Goal: Task Accomplishment & Management: Use online tool/utility

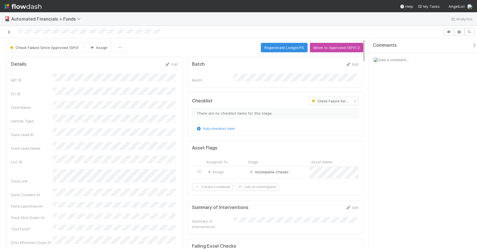
click at [9, 32] on icon at bounding box center [9, 32] width 6 height 4
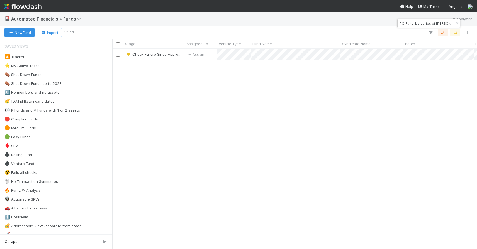
scroll to position [4, 4]
click at [455, 24] on icon "button" at bounding box center [457, 23] width 6 height 3
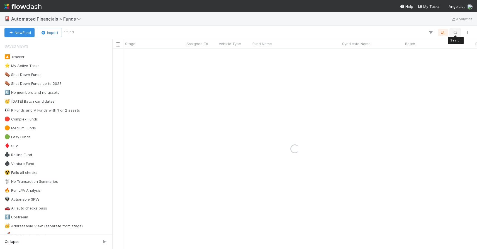
click at [451, 32] on button "button" at bounding box center [455, 32] width 10 height 7
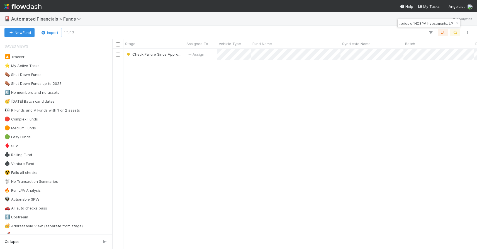
scroll to position [196, 360]
type input "EN Fund I, a series of NDSPV Investments, LP"
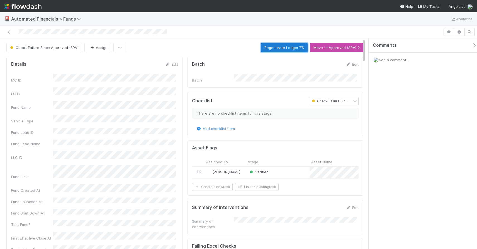
click at [291, 49] on button "Regenerate Ledger/FS" at bounding box center [284, 47] width 47 height 9
click at [469, 33] on icon "button" at bounding box center [469, 31] width 6 height 3
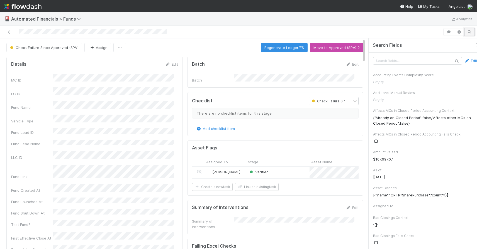
click at [466, 33] on icon "button" at bounding box center [469, 31] width 6 height 3
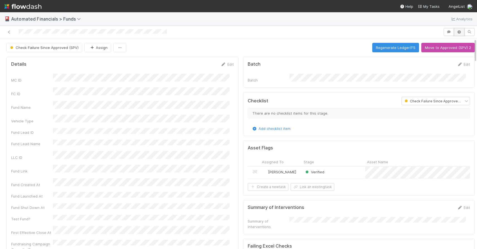
click at [457, 34] on button "button" at bounding box center [458, 32] width 11 height 8
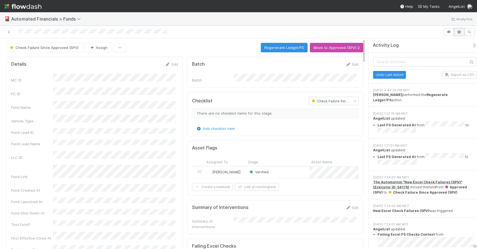
click at [457, 33] on icon "button" at bounding box center [459, 31] width 6 height 3
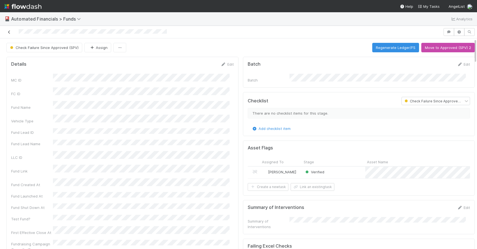
click at [10, 33] on icon at bounding box center [9, 32] width 6 height 4
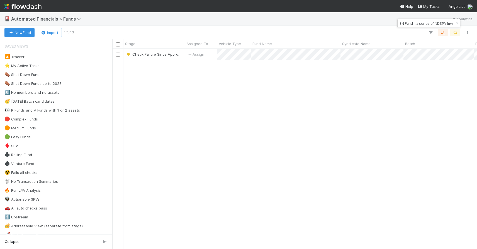
scroll to position [196, 360]
click at [456, 24] on icon "button" at bounding box center [457, 23] width 6 height 3
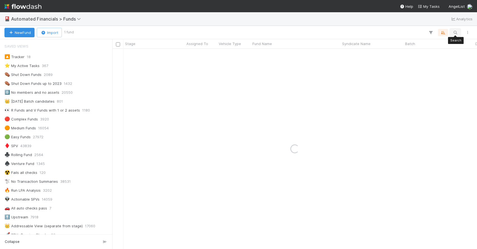
click at [455, 30] on icon "button" at bounding box center [455, 32] width 6 height 5
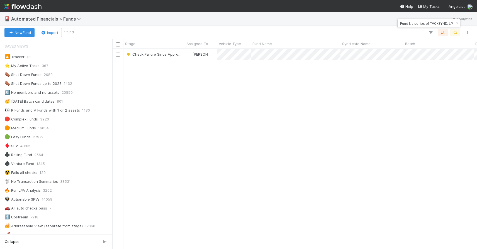
type input "ZE Fund I, a series of TVC-SYND, LP"
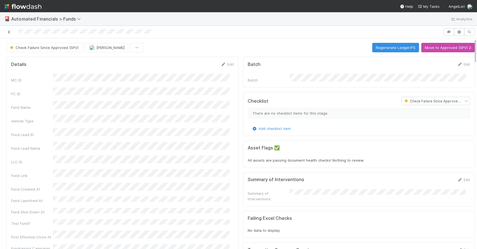
click at [9, 33] on icon at bounding box center [9, 32] width 6 height 4
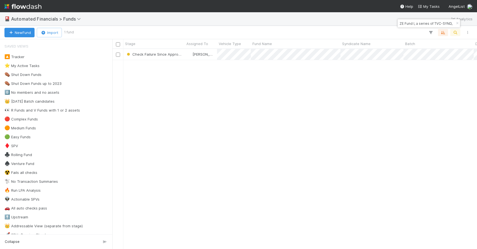
scroll to position [196, 360]
click at [456, 23] on icon "button" at bounding box center [457, 23] width 6 height 3
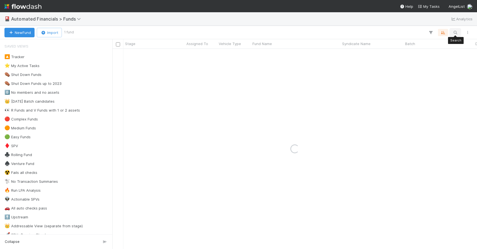
click at [456, 31] on icon "button" at bounding box center [455, 32] width 6 height 5
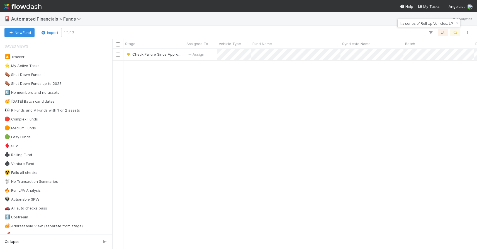
type input "FA-0806 Fund II, a series of Roll Up Vehicles, LP"
